Goal: Information Seeking & Learning: Understand process/instructions

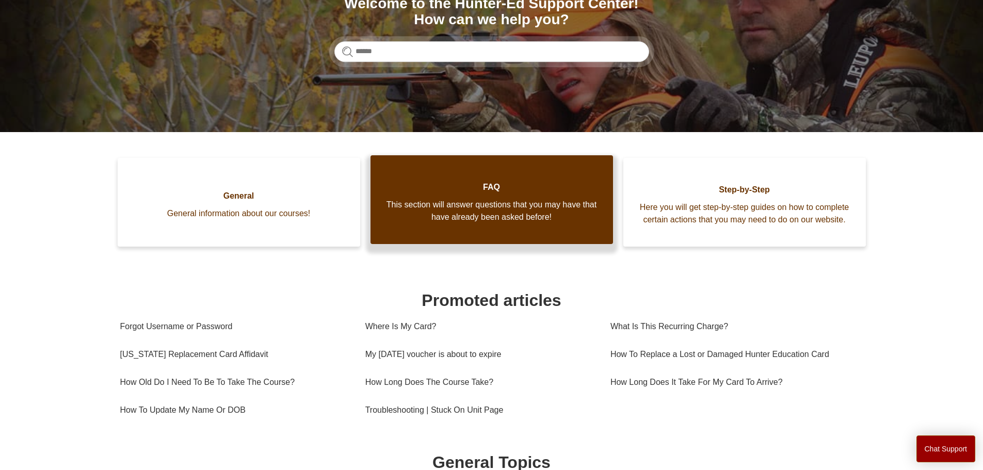
scroll to position [140, 0]
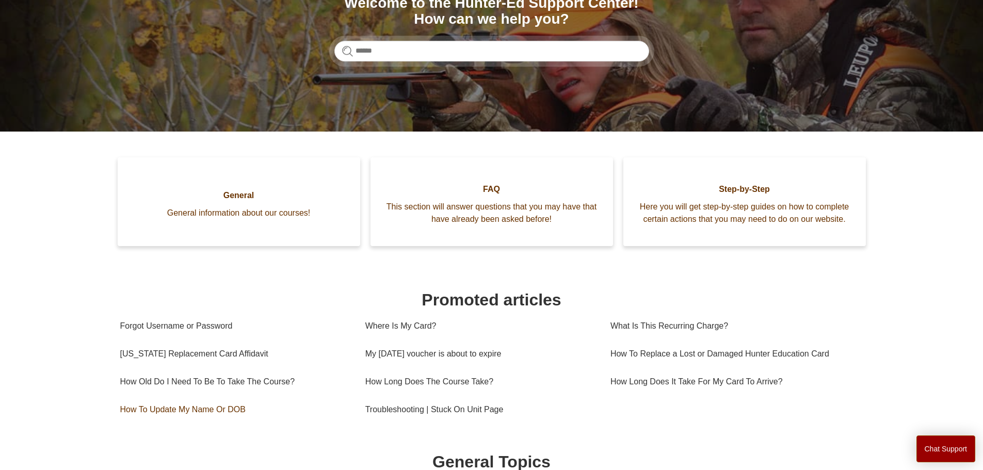
click at [217, 421] on link "How To Update My Name Or DOB" at bounding box center [235, 410] width 230 height 28
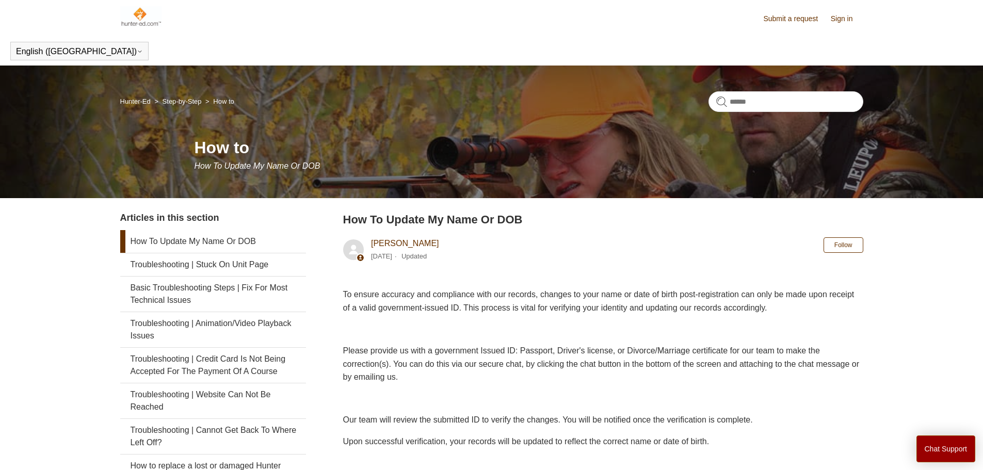
click at [140, 17] on img at bounding box center [141, 16] width 42 height 21
